Goal: Task Accomplishment & Management: Manage account settings

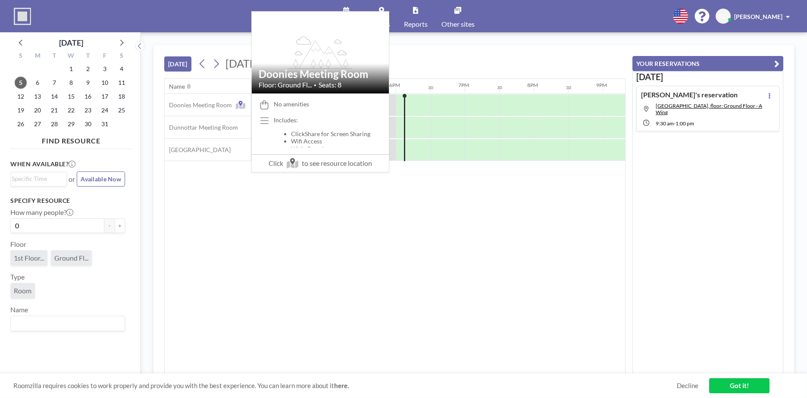
scroll to position [0, 1207]
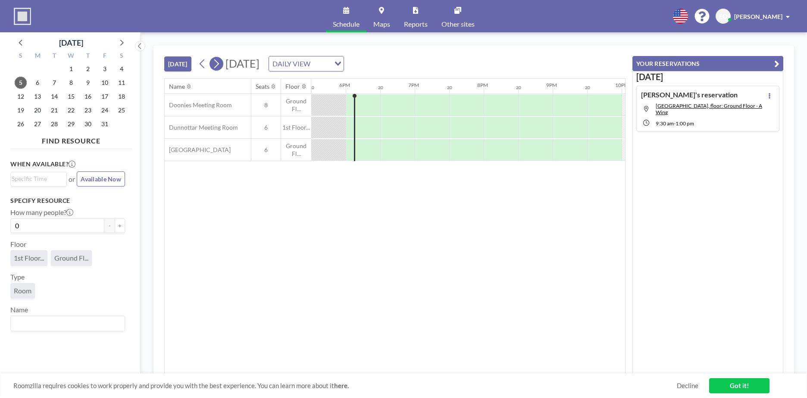
click at [218, 66] on icon at bounding box center [216, 63] width 5 height 9
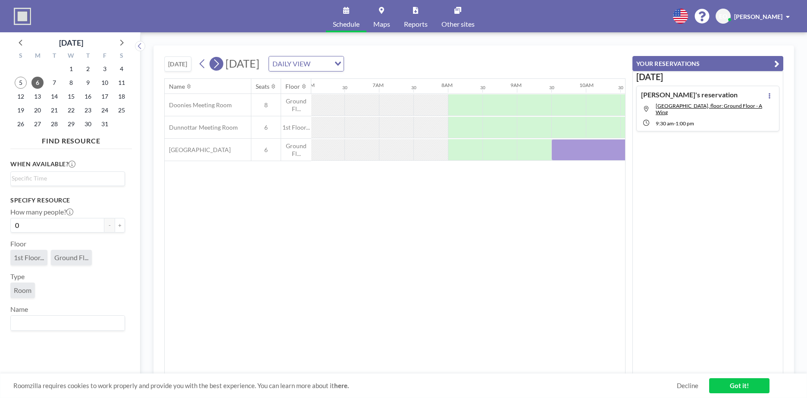
scroll to position [0, 517]
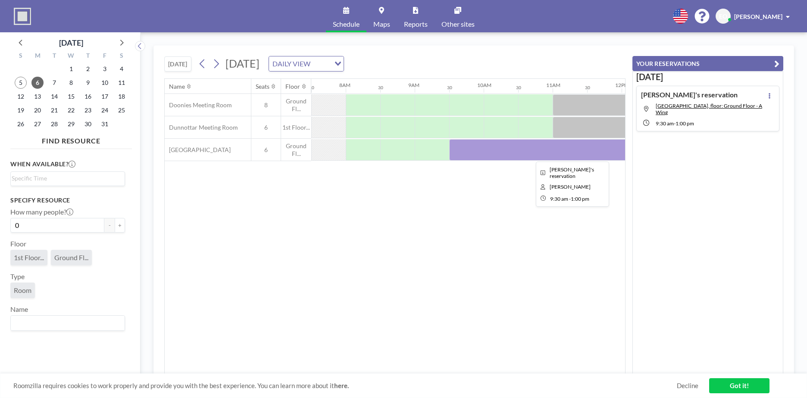
click at [545, 156] on div at bounding box center [569, 150] width 241 height 22
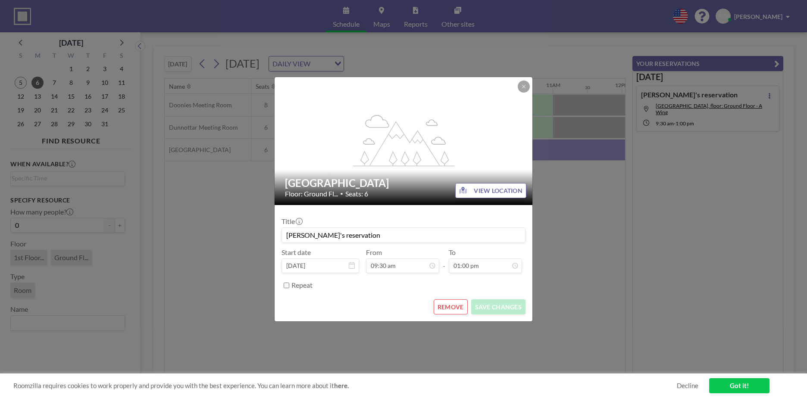
click at [545, 156] on div "flex-grow: 1.2; [GEOGRAPHIC_DATA] Floor: Ground Fl... • Seats: 6 VIEW LOCATION …" at bounding box center [403, 199] width 807 height 398
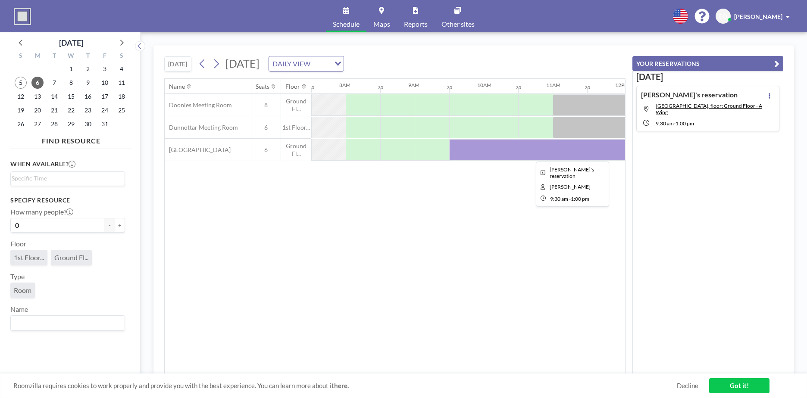
click at [545, 156] on div at bounding box center [569, 150] width 241 height 22
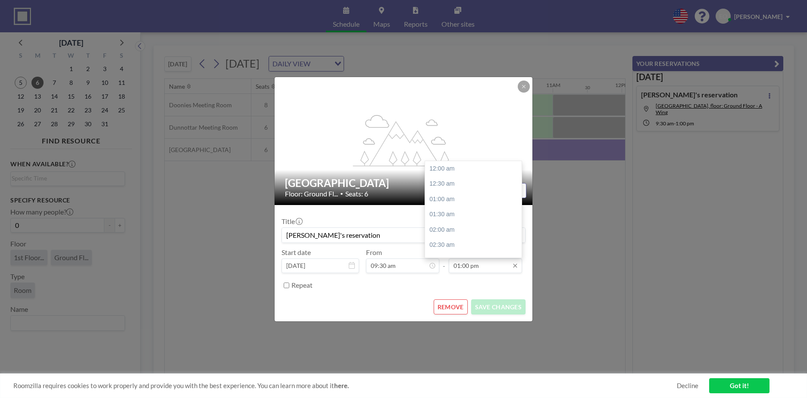
scroll to position [399, 0]
click at [468, 218] on div "02:30 pm" at bounding box center [475, 215] width 101 height 16
type input "02:30 pm"
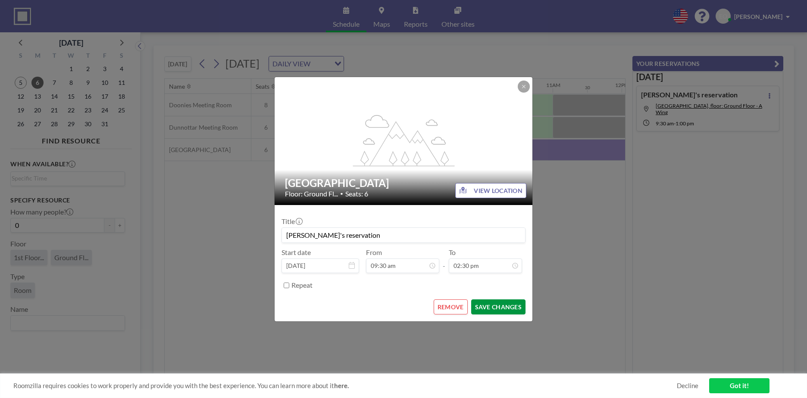
scroll to position [445, 0]
click at [496, 307] on button "SAVE CHANGES" at bounding box center [498, 307] width 54 height 15
